Goal: Information Seeking & Learning: Understand process/instructions

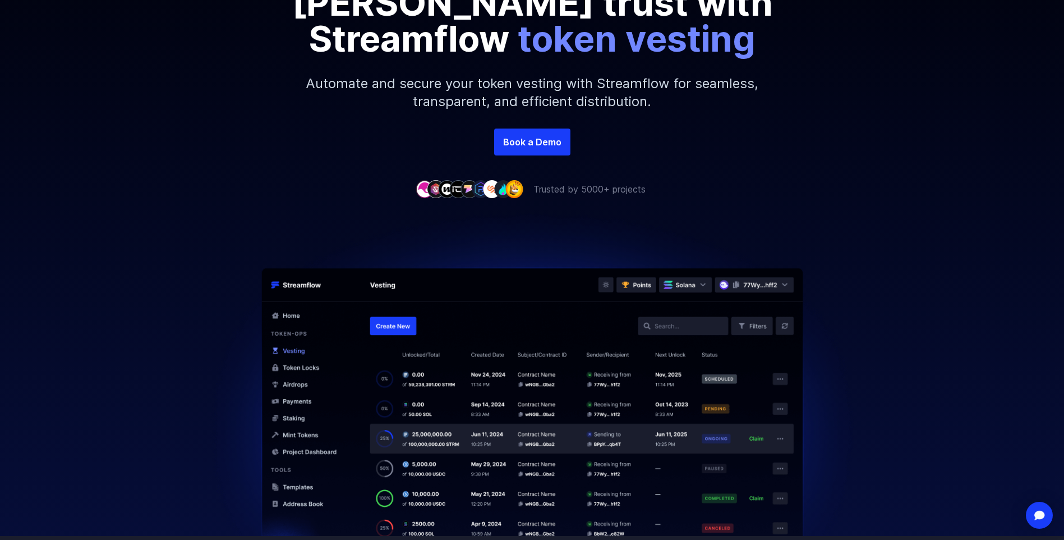
scroll to position [224, 0]
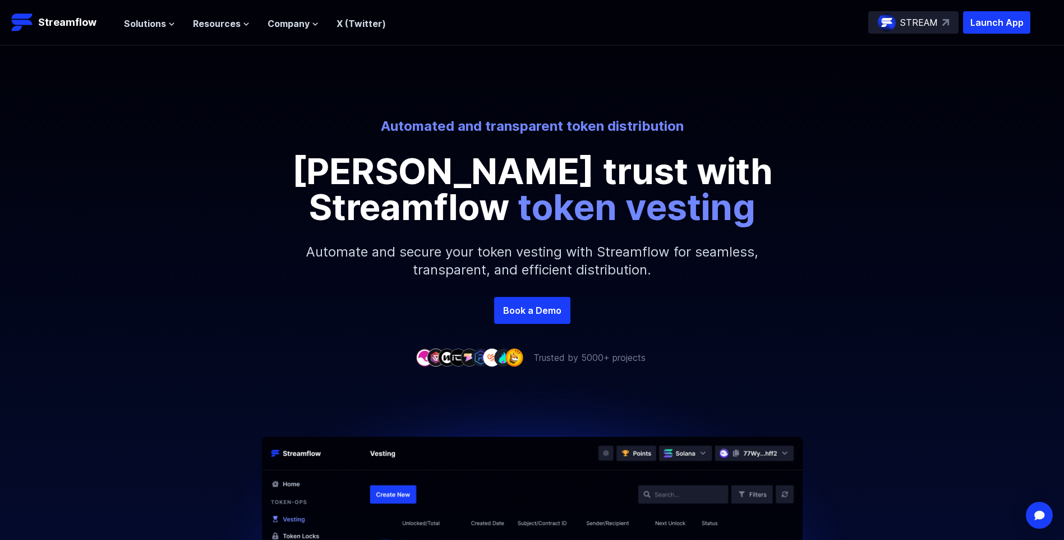
scroll to position [56, 0]
